Goal: Obtain resource: Download file/media

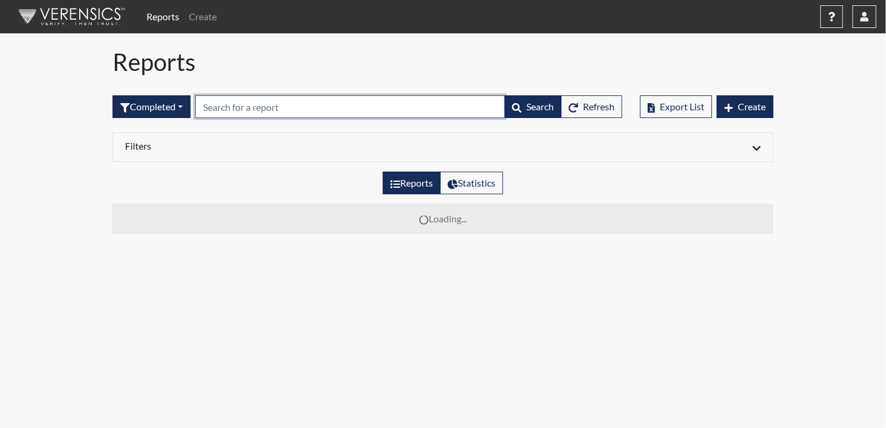
click at [340, 107] on input "text" at bounding box center [350, 106] width 310 height 23
type input "l"
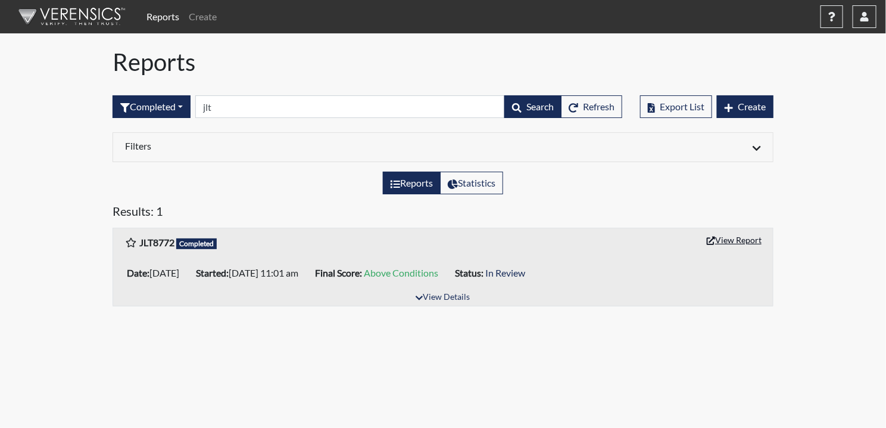
click at [728, 234] on button "View Report" at bounding box center [735, 240] width 66 height 18
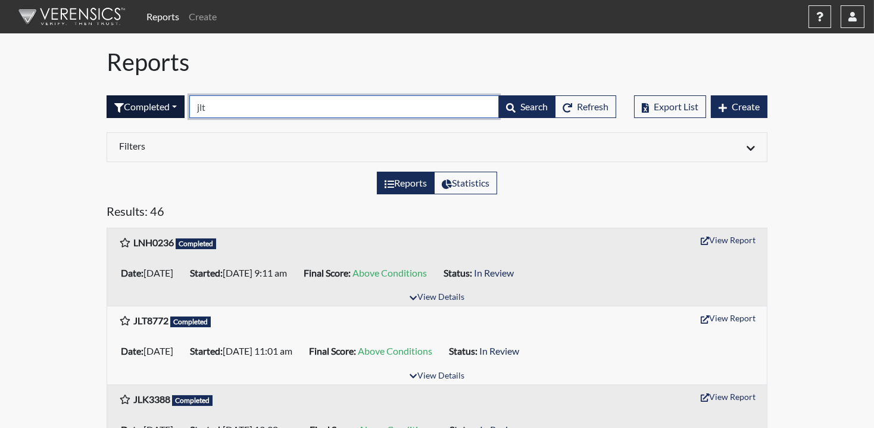
drag, startPoint x: 224, startPoint y: 105, endPoint x: 172, endPoint y: 108, distance: 51.9
click at [173, 108] on form "Completed All Created Sent by email In Progress Declined Completed jlt Search R…" at bounding box center [362, 106] width 510 height 23
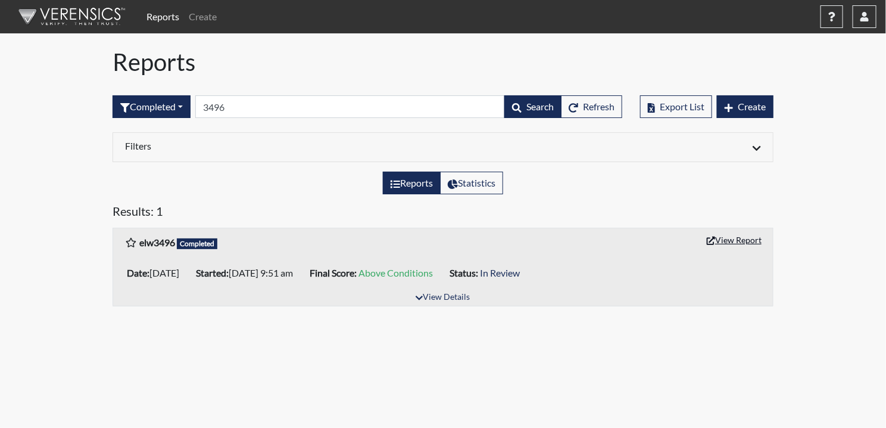
click at [733, 236] on button "View Report" at bounding box center [735, 240] width 66 height 18
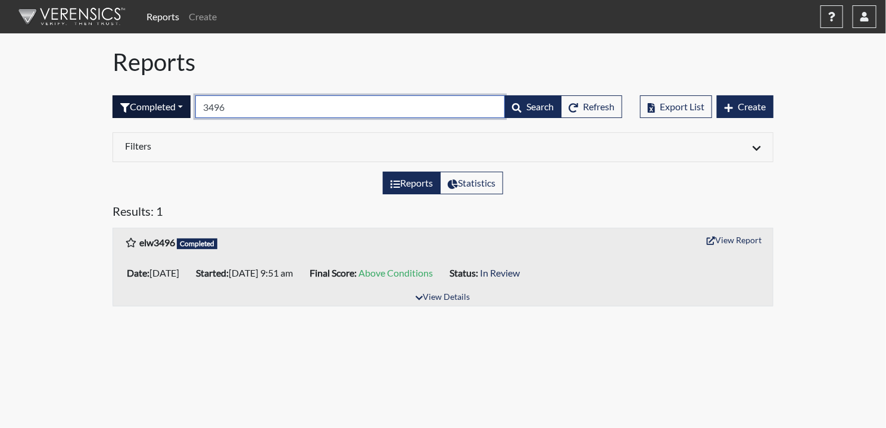
drag, startPoint x: 252, startPoint y: 110, endPoint x: 130, endPoint y: 117, distance: 122.3
click at [131, 117] on form "Completed All Created Sent by email In Progress Declined Completed 3496 Search …" at bounding box center [368, 106] width 510 height 23
type input "7489"
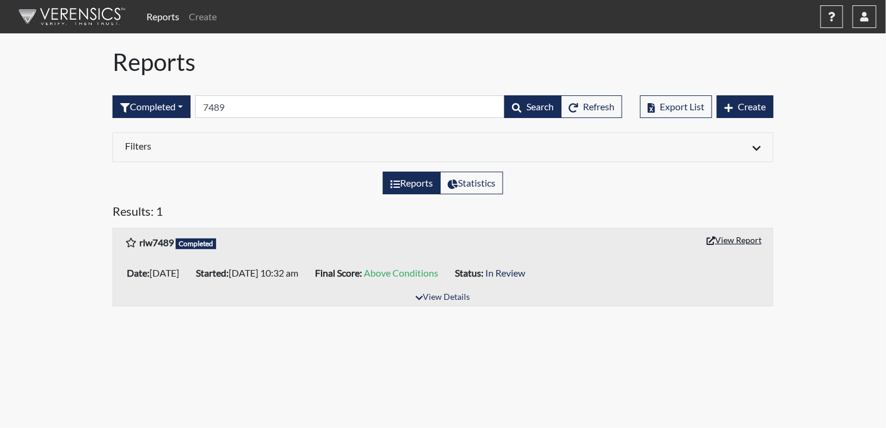
click at [724, 238] on button "View Report" at bounding box center [735, 240] width 66 height 18
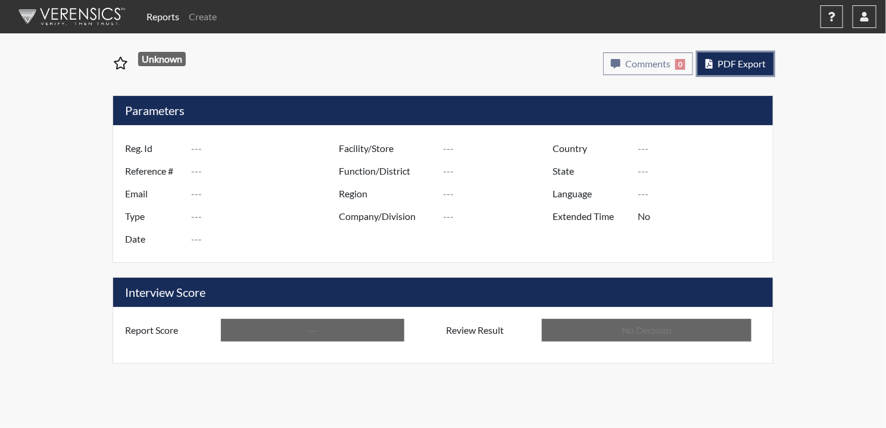
type input "JLT8772"
type input "51094"
type input "---"
type input "Corrections Pre-Employment"
type input "Sep 4, 2025"
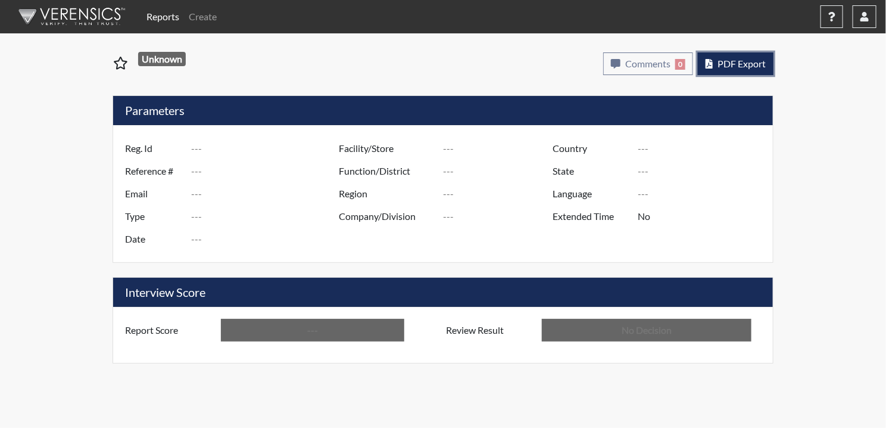
type input "Pulaski SP"
type input "[GEOGRAPHIC_DATA]"
type input "[US_STATE]"
type input "English"
type input "Above Conditions"
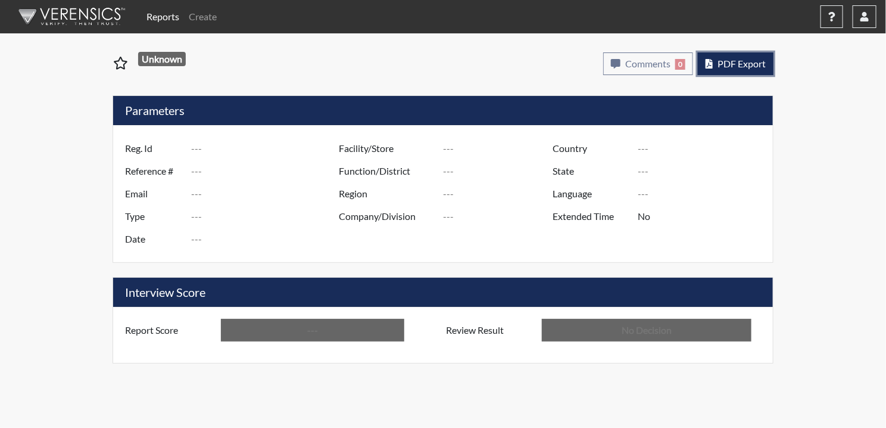
type input "In Review"
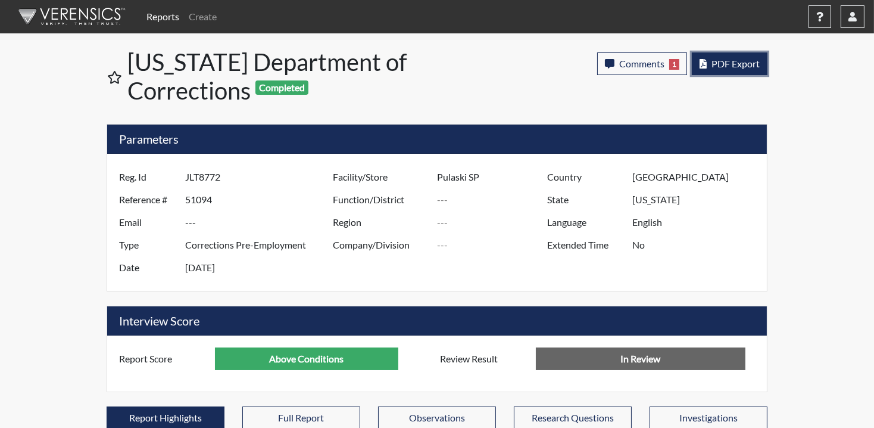
click at [729, 66] on span "PDF Export" at bounding box center [736, 63] width 48 height 11
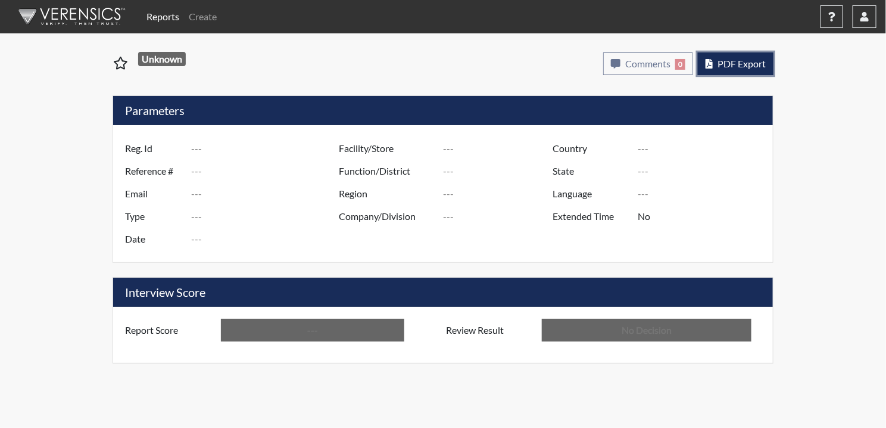
type input "elw3496"
type input "50809"
type input "---"
type input "Corrections Pre-Employment"
type input "Aug 18, 2025"
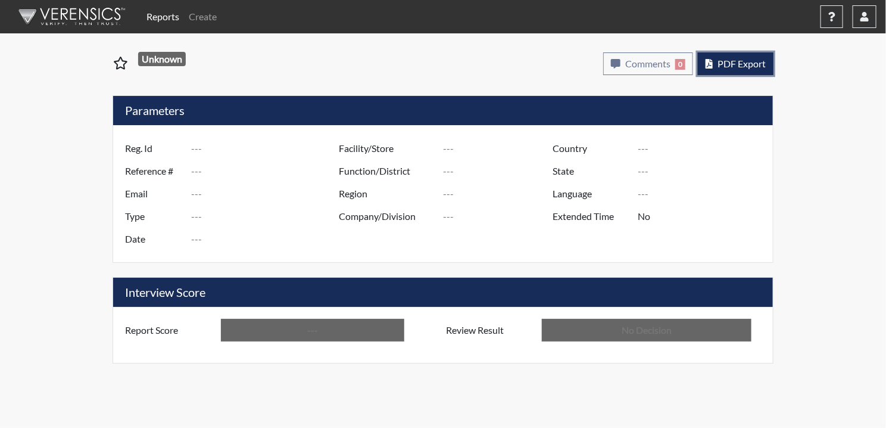
type input "Pulaski SP"
type input "[GEOGRAPHIC_DATA]"
type input "[US_STATE]"
type input "English"
type input "Above Conditions"
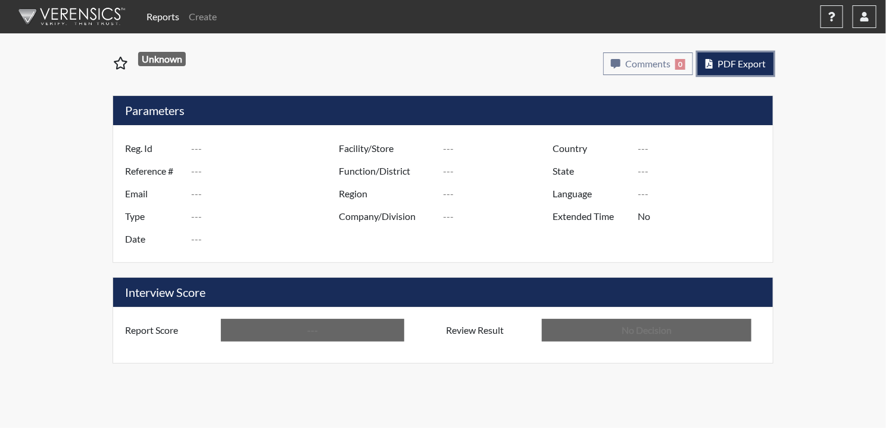
type input "In Review"
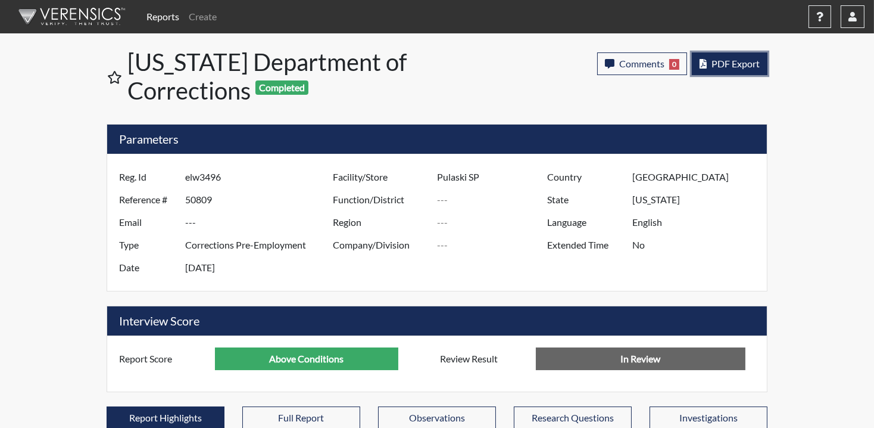
click at [721, 65] on span "PDF Export" at bounding box center [736, 63] width 48 height 11
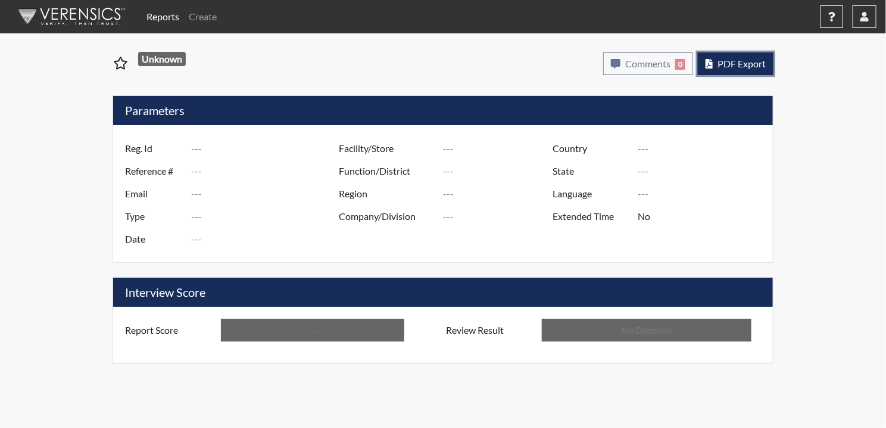
type input "rlw7489"
type input "50794"
type input "---"
type input "Corrections Pre-Employment"
type input "[DATE]"
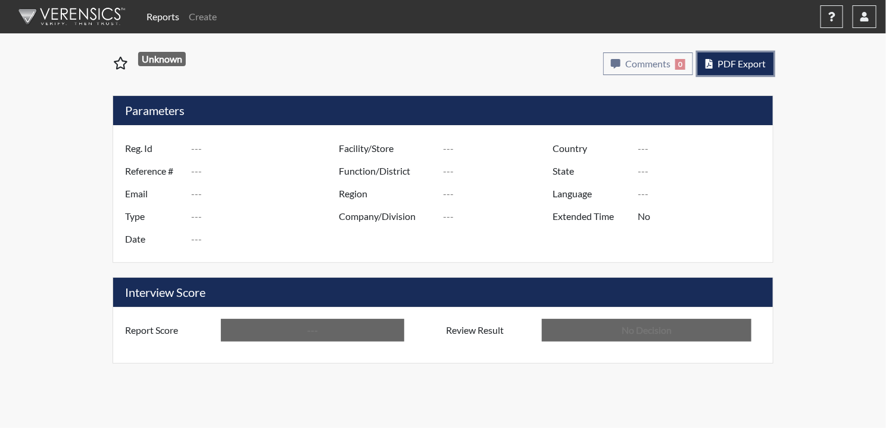
type input "Pulaski SP"
type input "[GEOGRAPHIC_DATA]"
type input "[US_STATE]"
type input "English"
type input "Above Conditions"
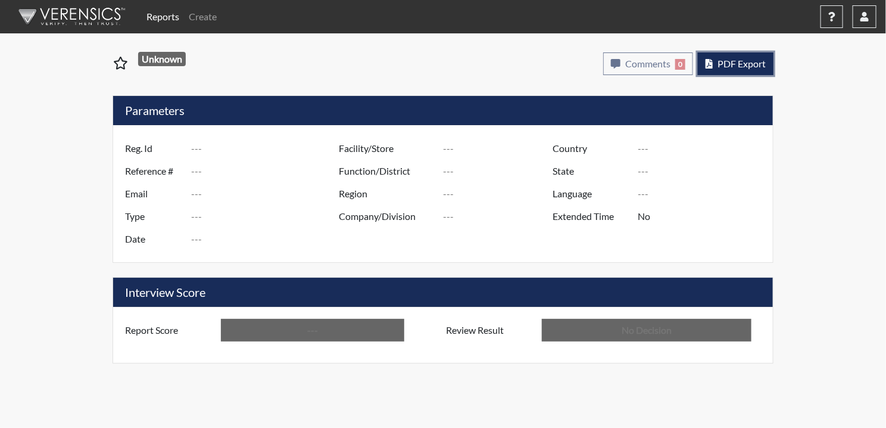
type input "In Review"
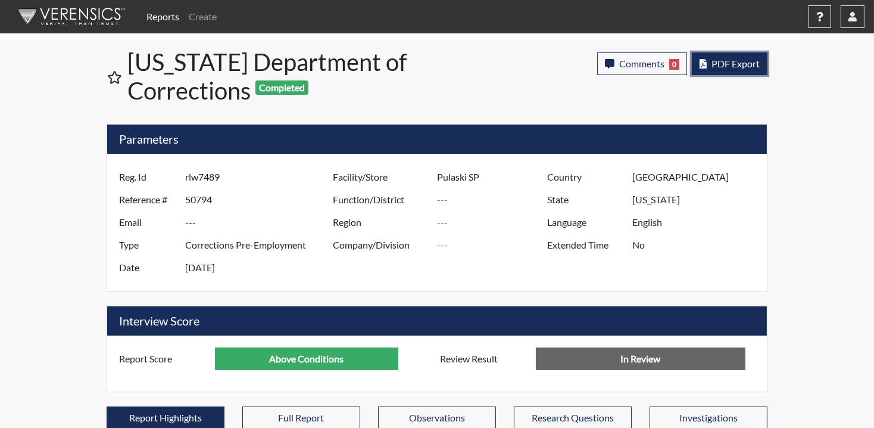
click at [742, 70] on button "PDF Export" at bounding box center [730, 63] width 76 height 23
